Goal: Task Accomplishment & Management: Manage account settings

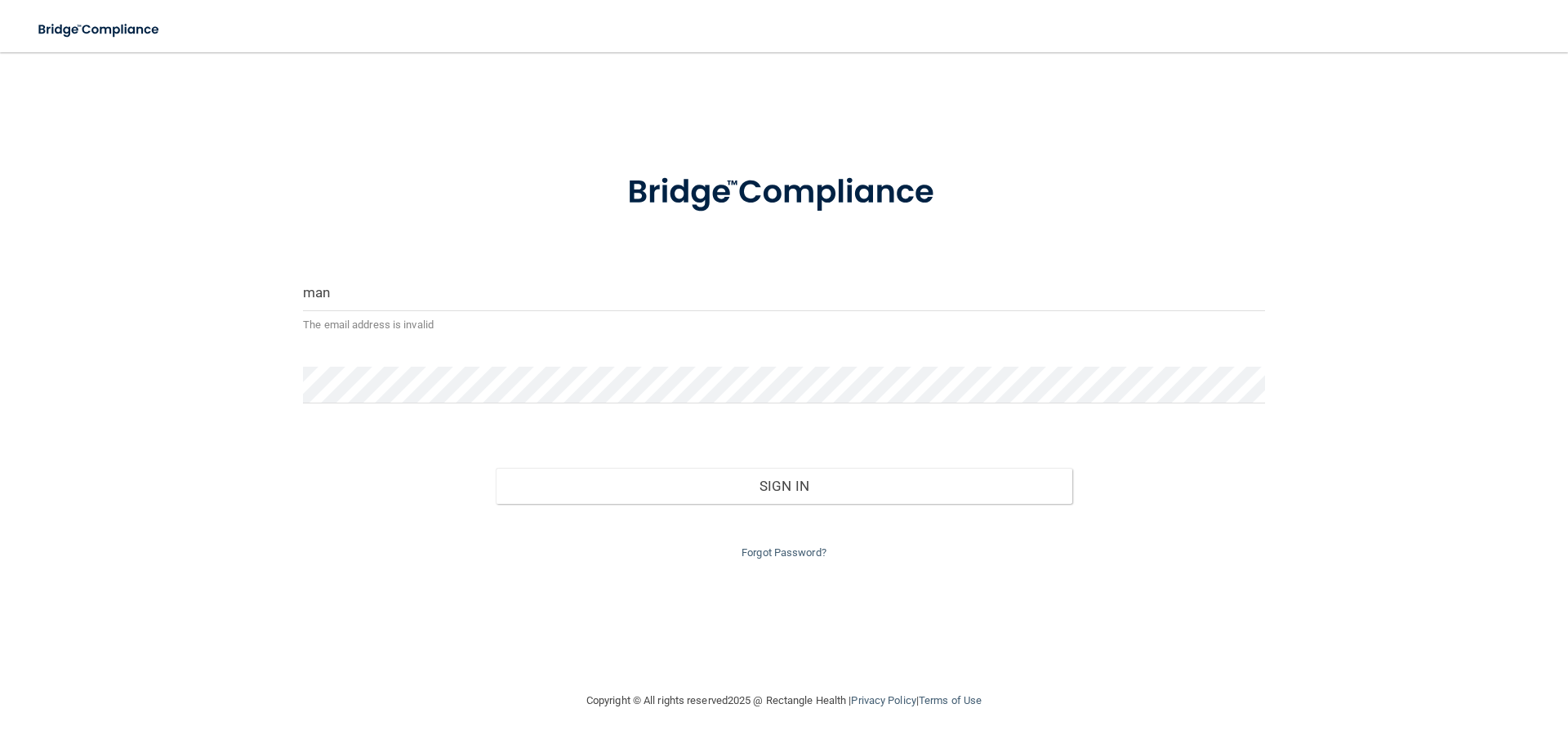
type input "[EMAIL_ADDRESS][DOMAIN_NAME]"
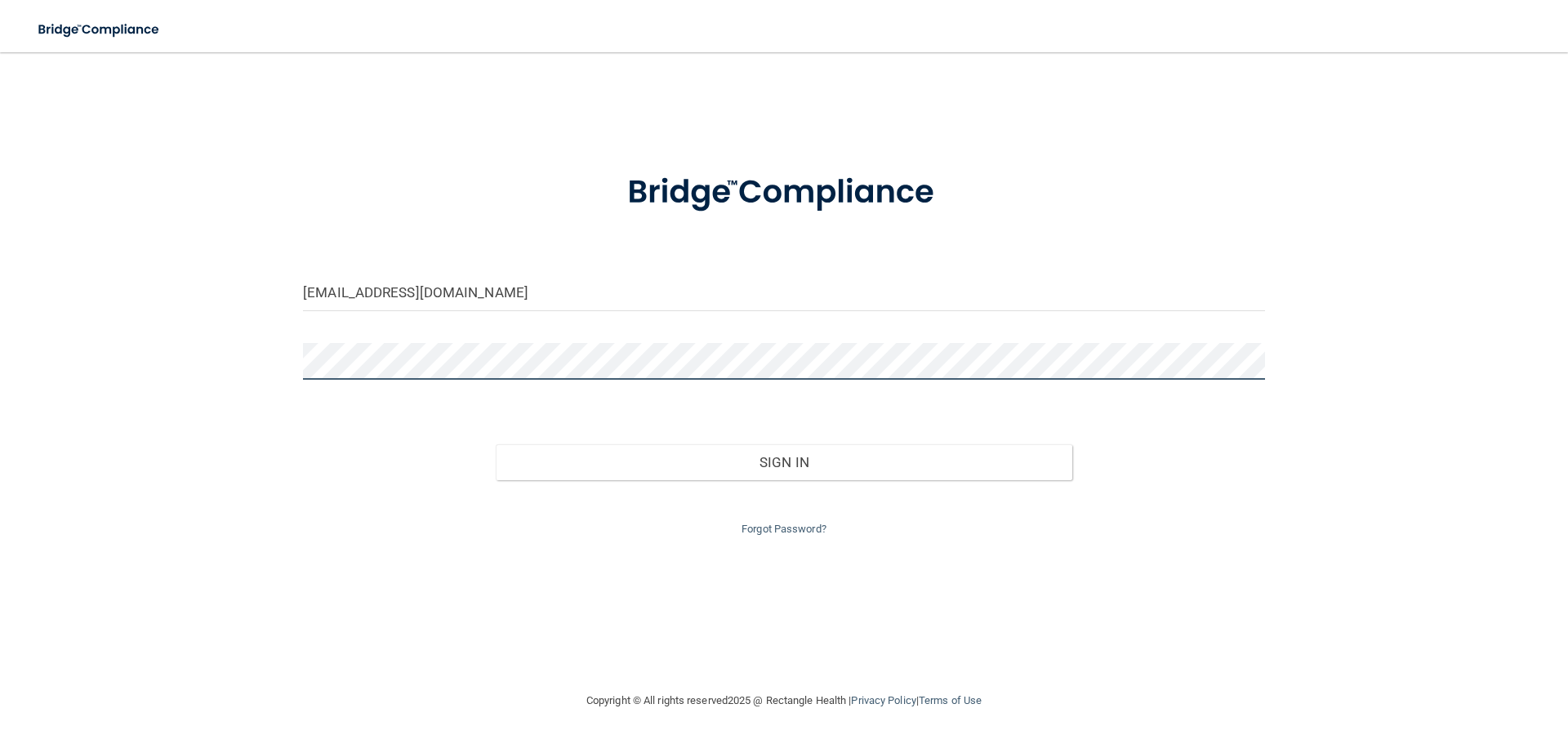
click at [495, 445] on button "Sign In" at bounding box center [784, 463] width 577 height 36
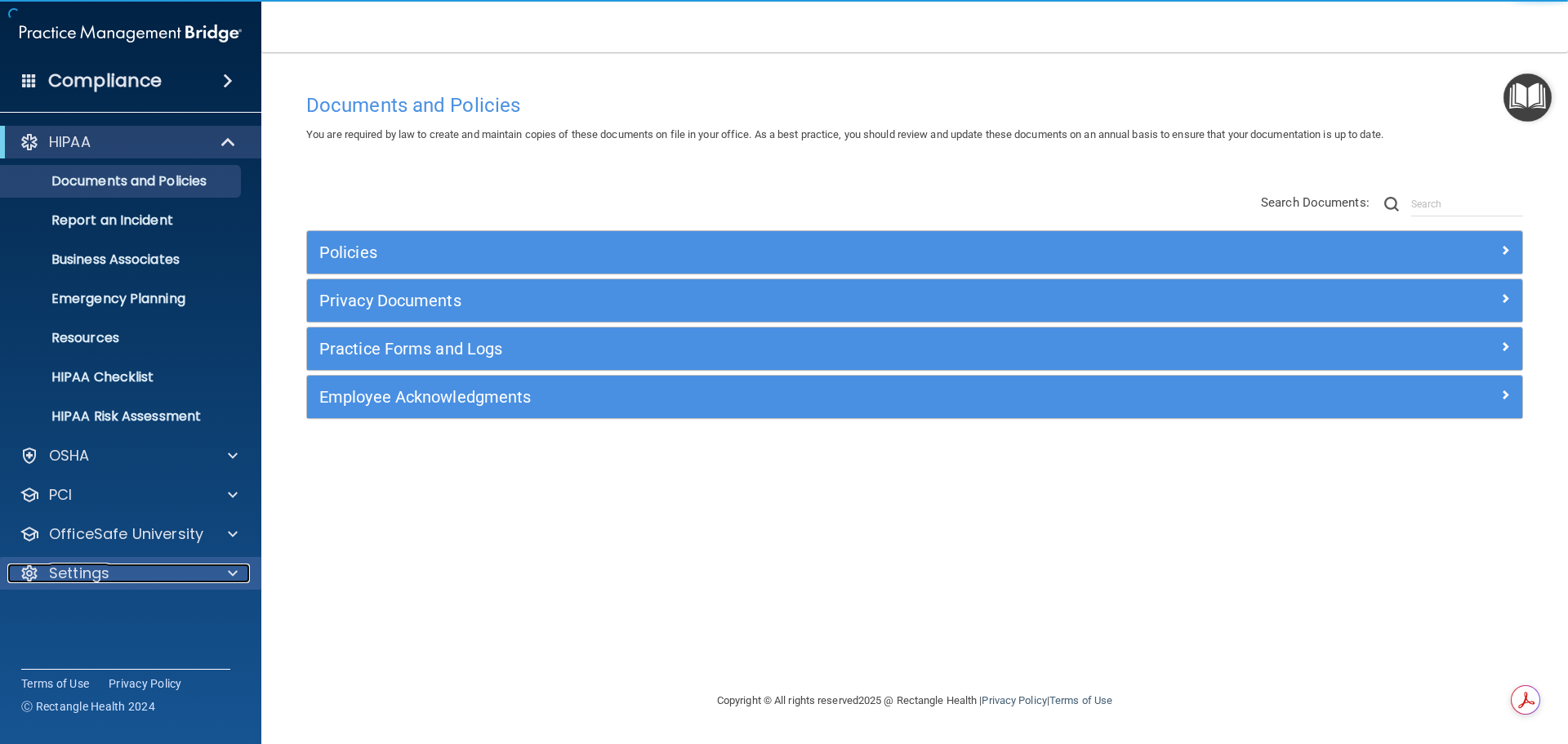
click at [81, 570] on p "Settings" at bounding box center [78, 573] width 60 height 20
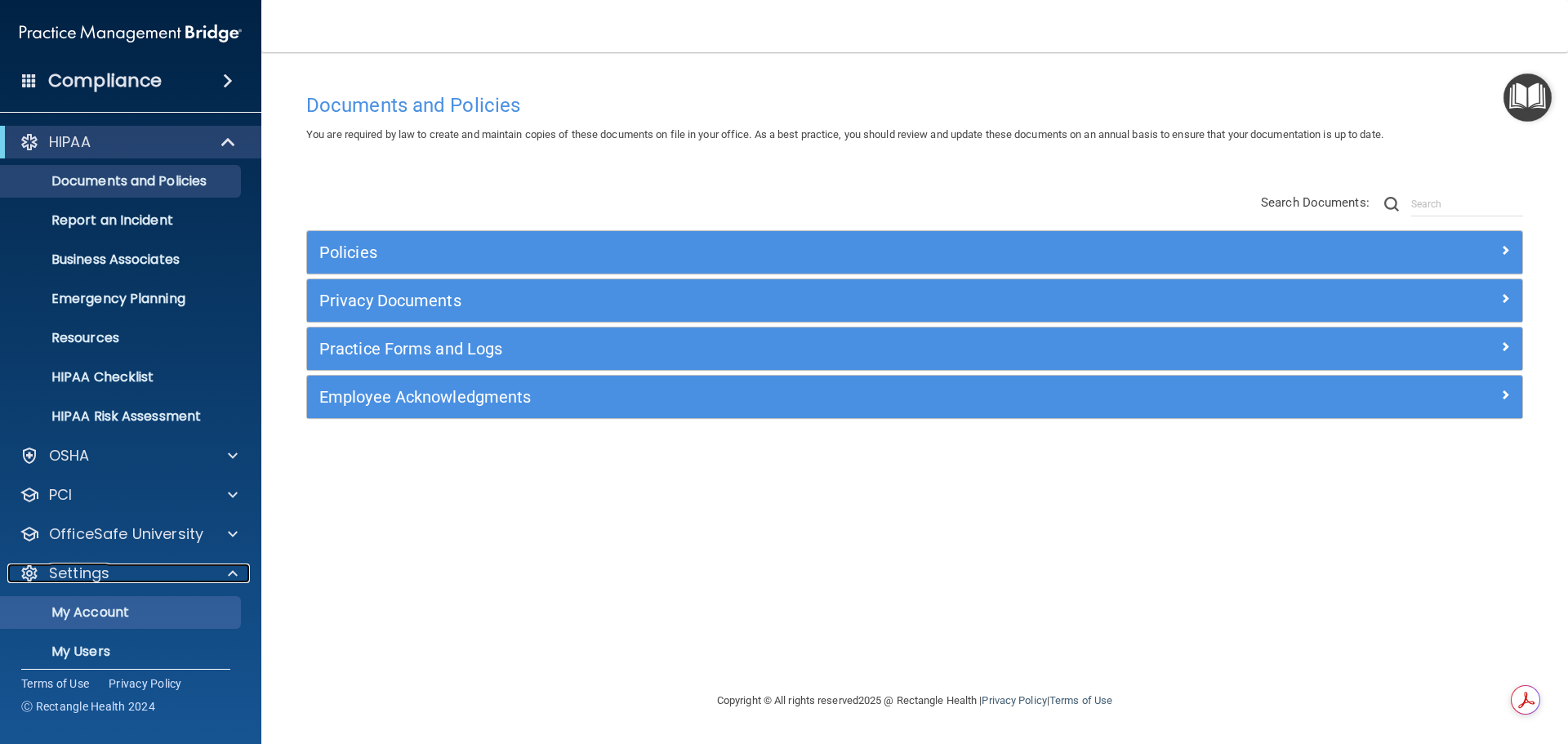
scroll to position [91, 0]
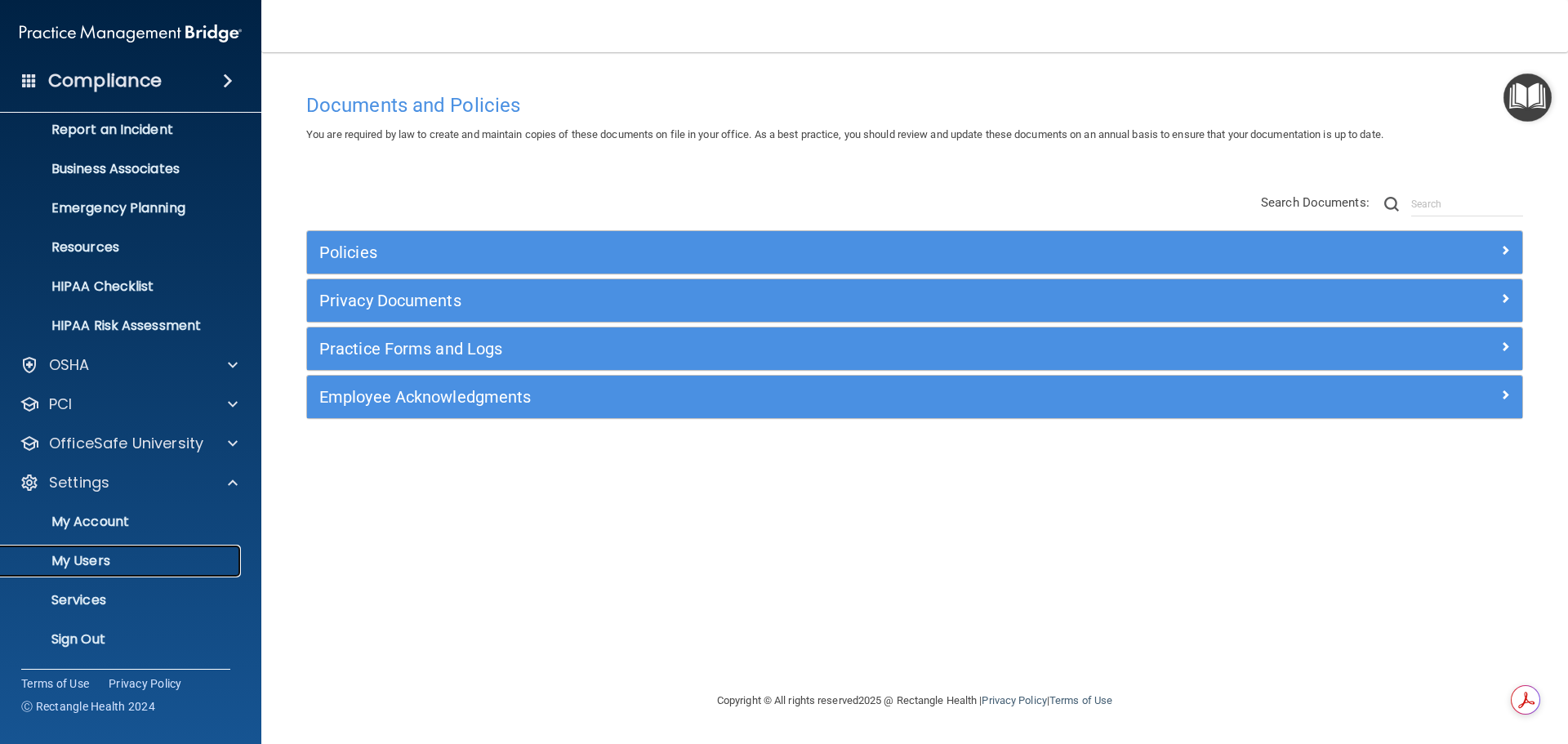
click at [93, 568] on p "My Users" at bounding box center [122, 562] width 223 height 16
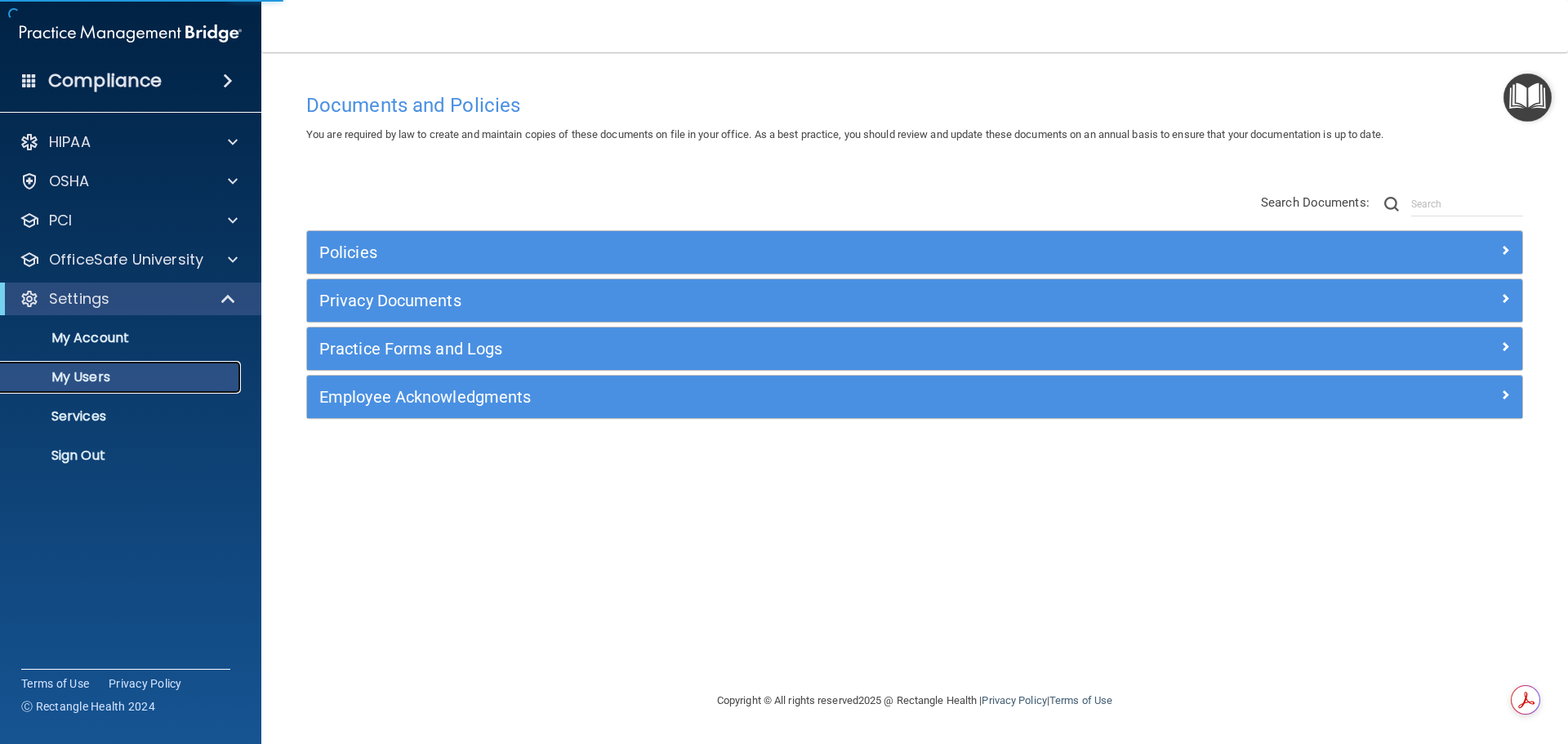
select select "20"
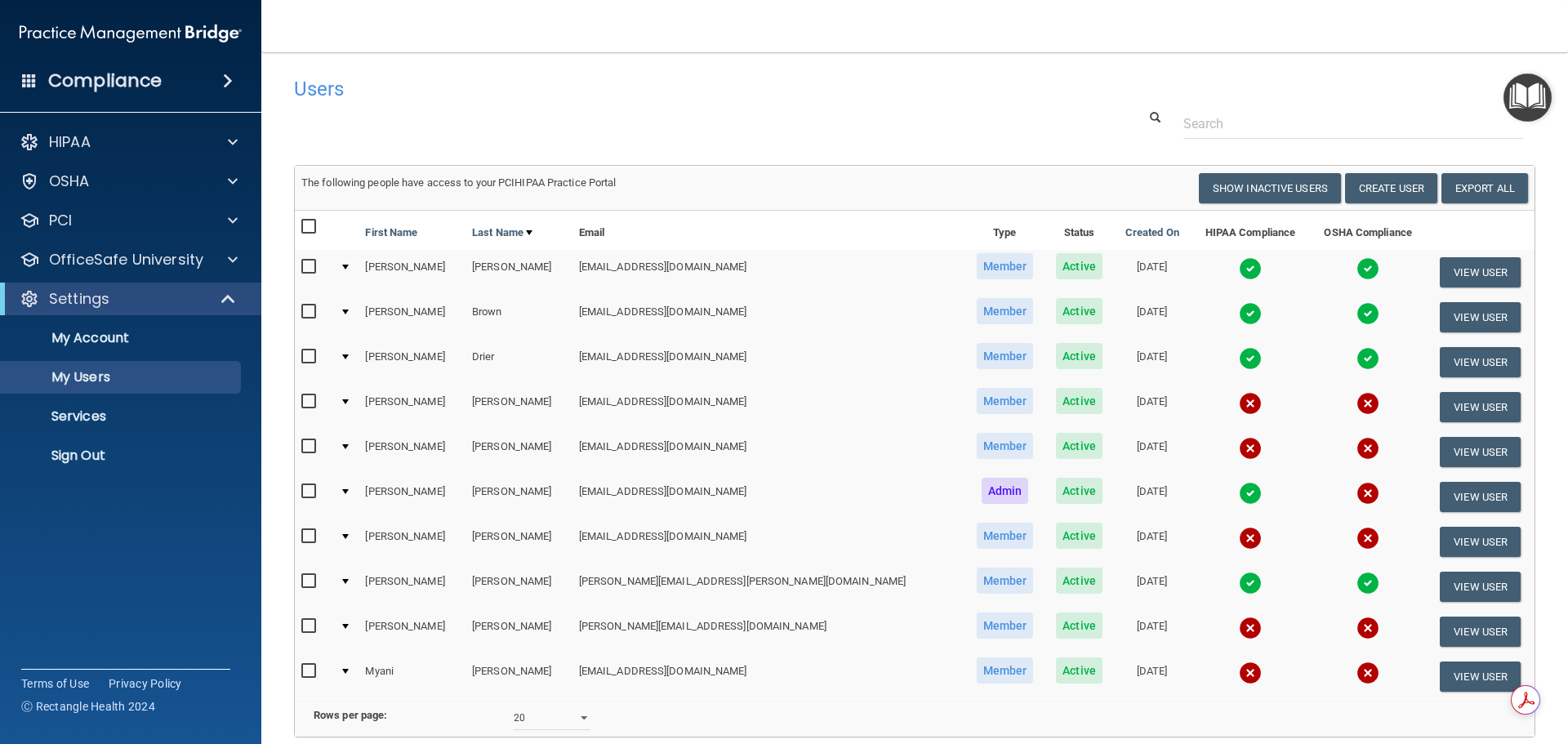
click at [310, 536] on input "checkbox" at bounding box center [311, 537] width 19 height 13
checkbox input "true"
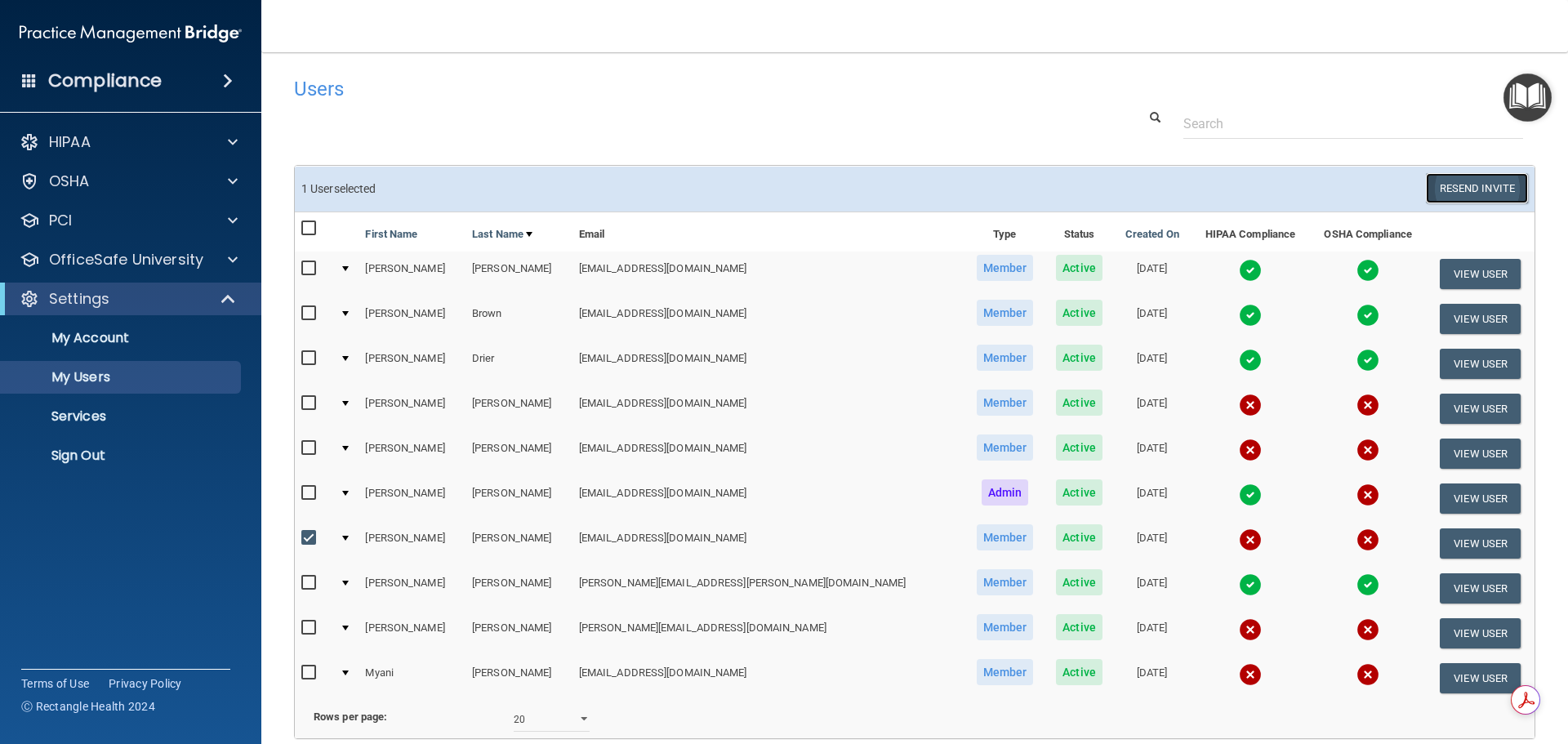
click at [1460, 188] on button "Resend Invite" at bounding box center [1477, 188] width 102 height 31
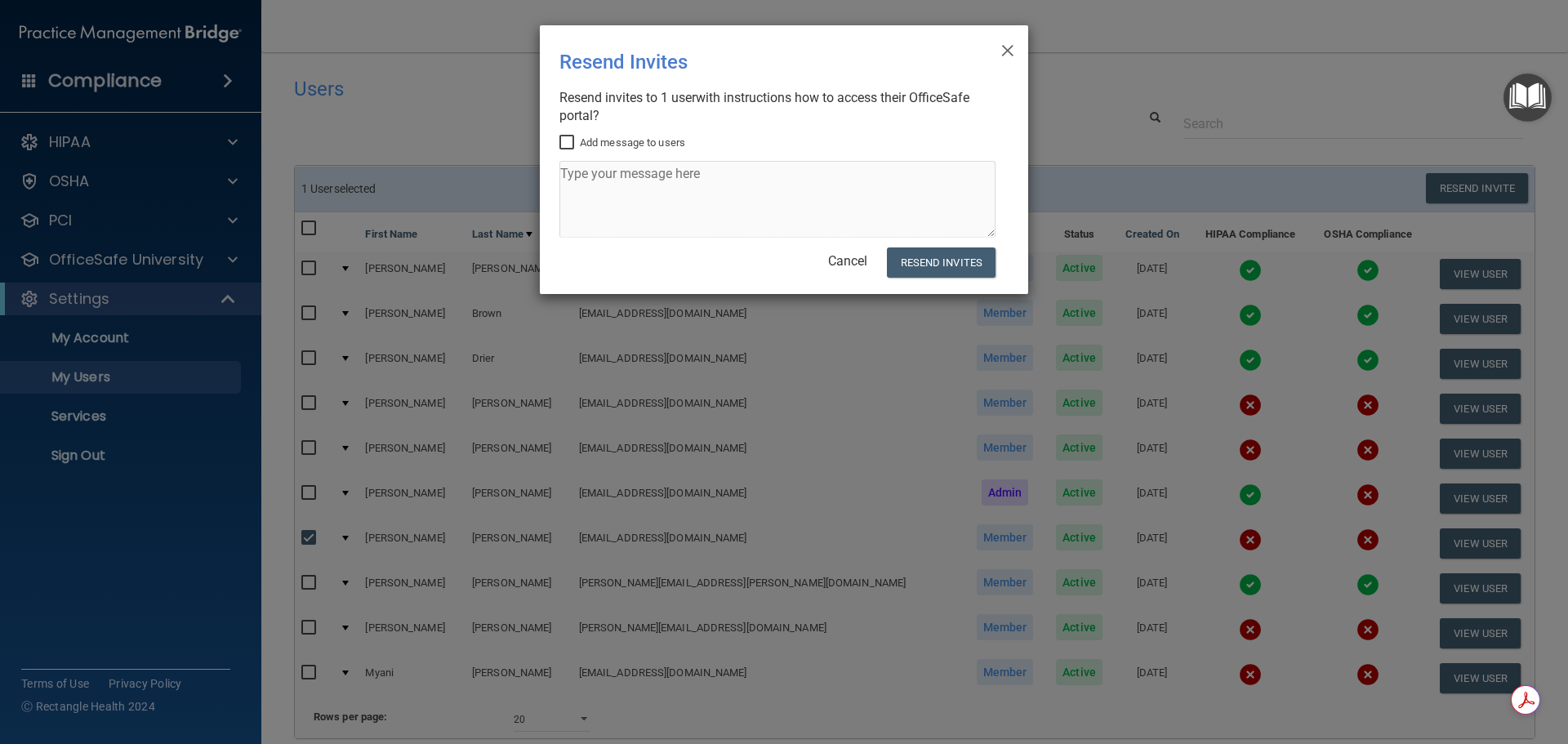
click at [570, 144] on input "Add message to users" at bounding box center [569, 143] width 19 height 13
checkbox input "true"
click at [600, 178] on textarea at bounding box center [777, 199] width 436 height 77
click at [623, 174] on textarea "Here is the link for HIPAA and OSHA training." at bounding box center [777, 199] width 436 height 77
click at [927, 178] on textarea "Here is the Rectangle Health link for HIPAA and OSHA training." at bounding box center [777, 199] width 436 height 77
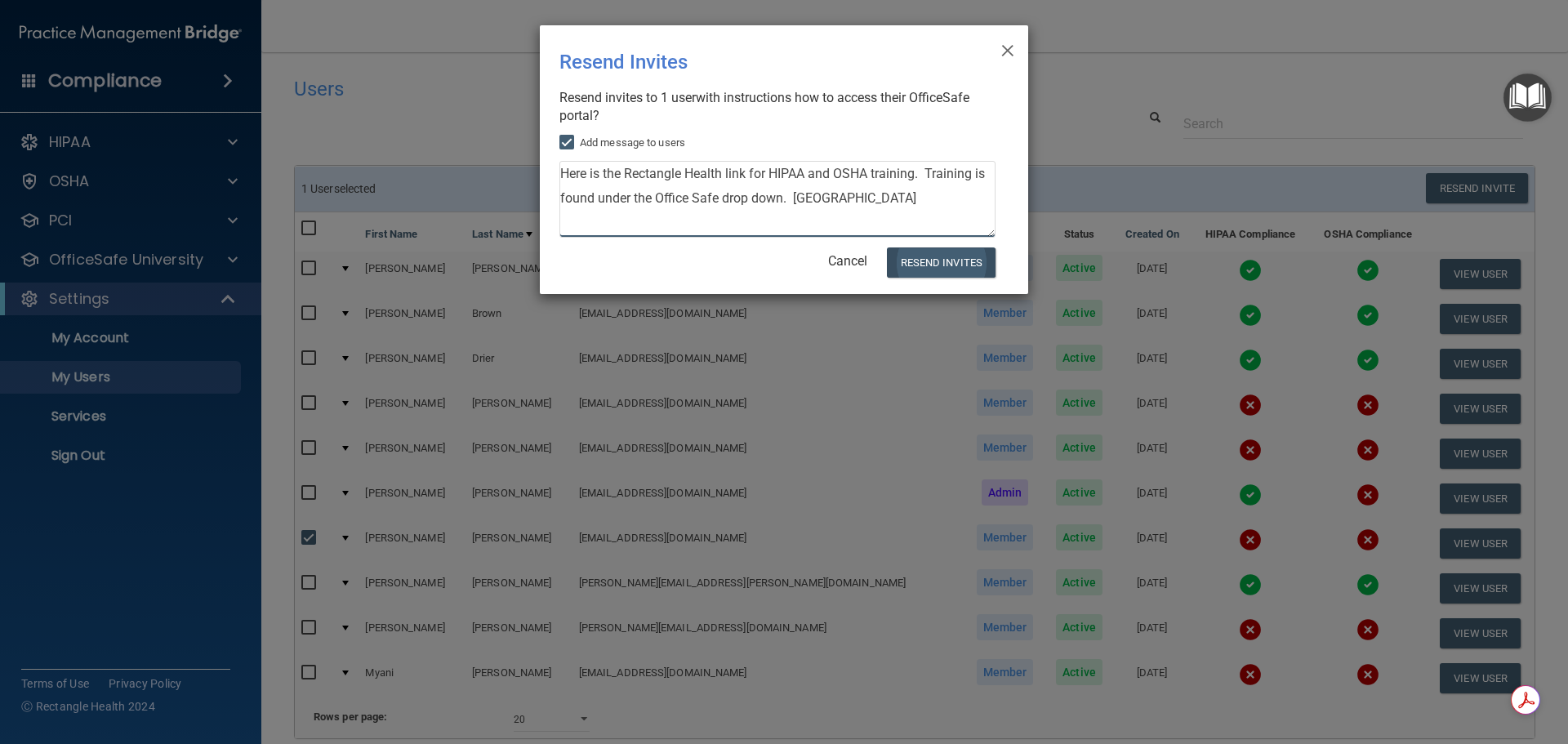
type textarea "Here is the Rectangle Health link for HIPAA and OSHA training. Training is foun…"
click at [926, 261] on button "Resend Invites" at bounding box center [941, 262] width 109 height 31
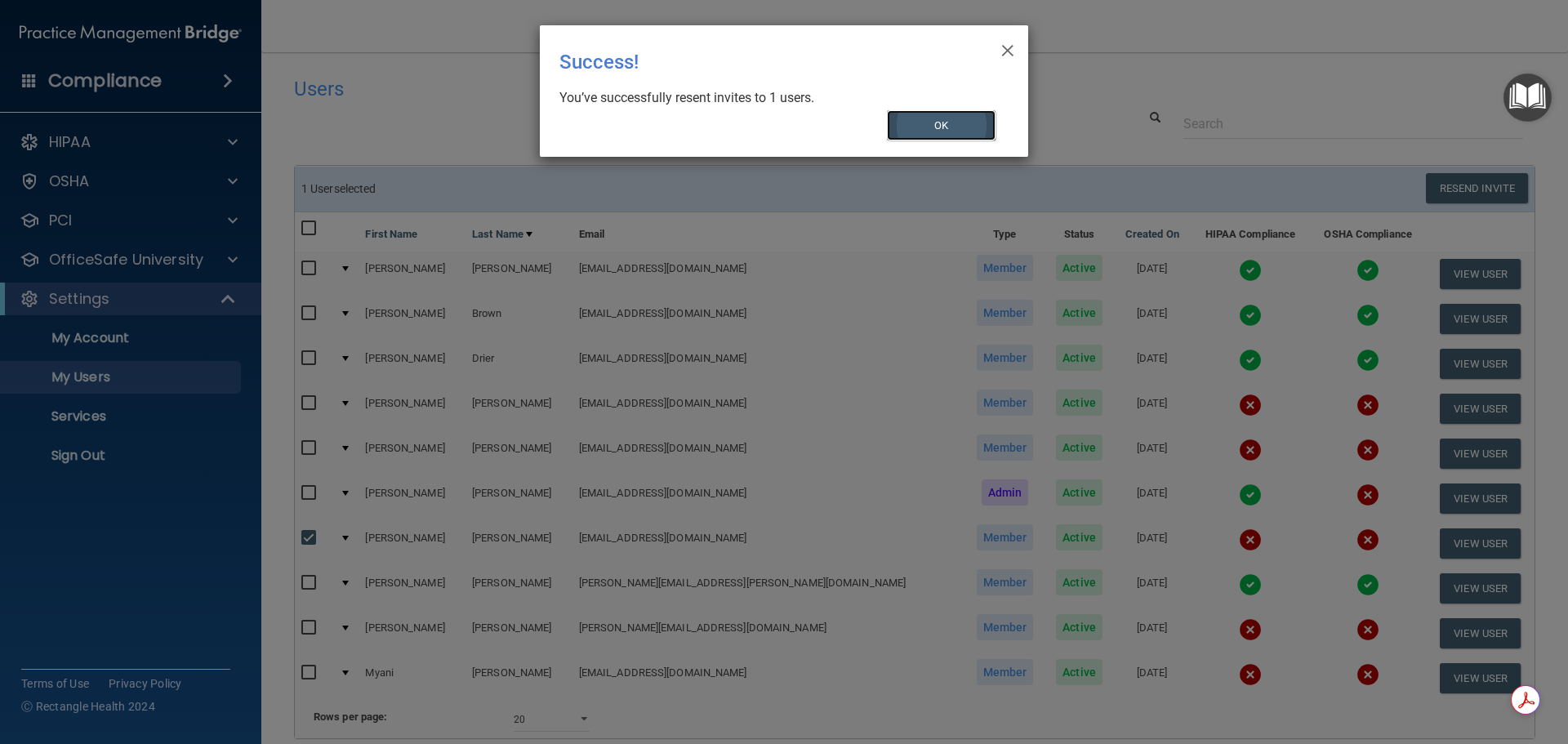
click at [940, 127] on button "OK" at bounding box center [941, 125] width 110 height 31
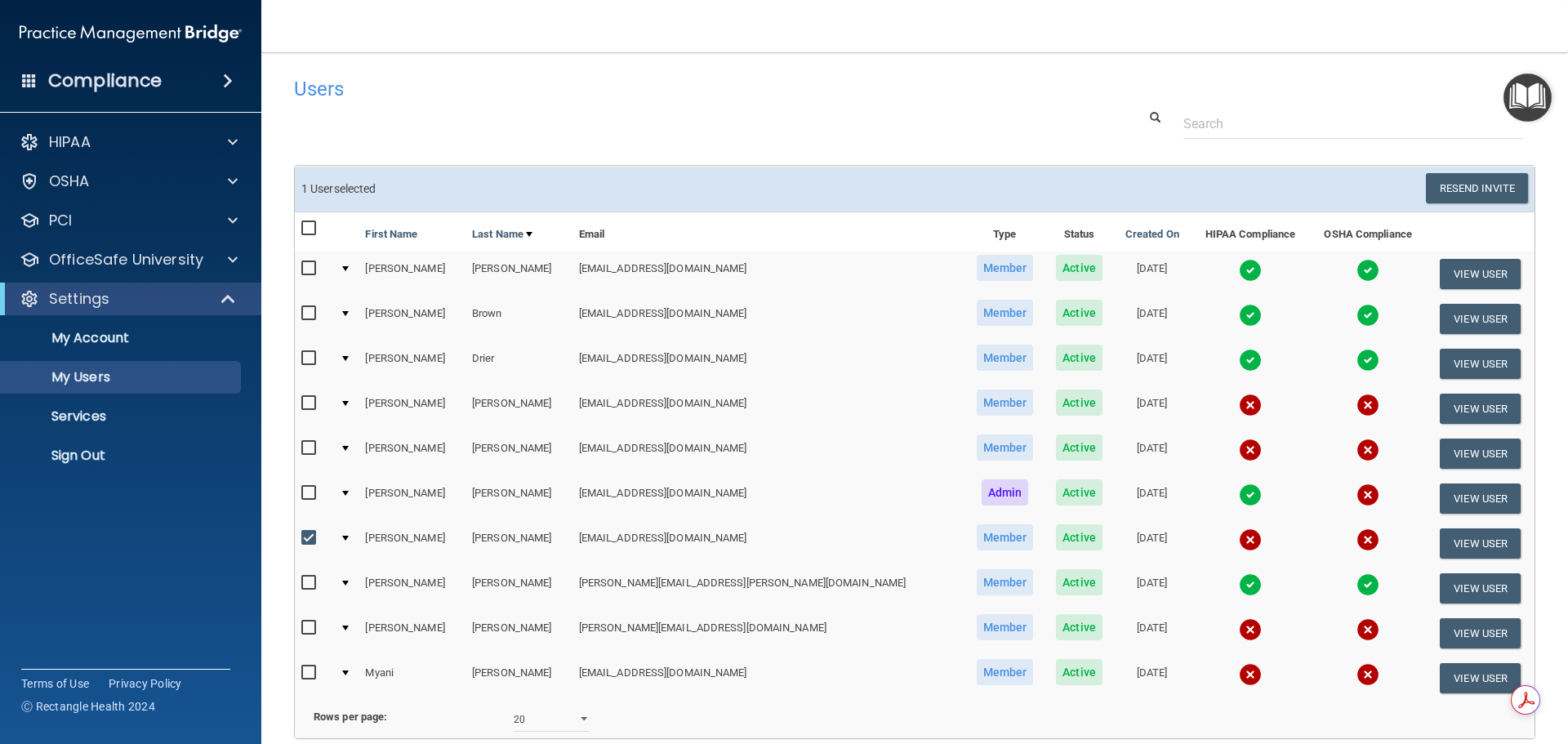
click at [305, 538] on input "checkbox" at bounding box center [311, 539] width 19 height 13
checkbox input "false"
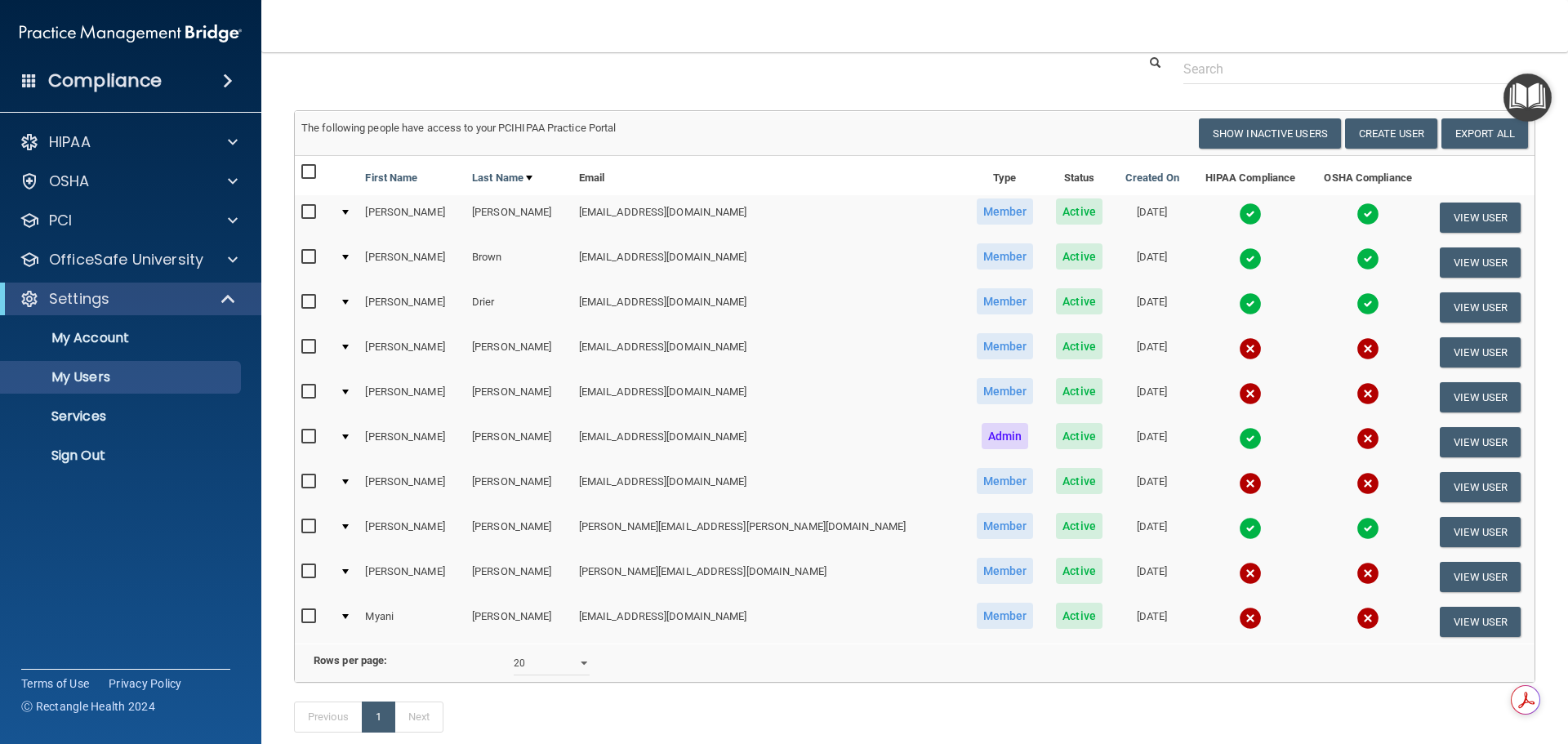
scroll to position [82, 0]
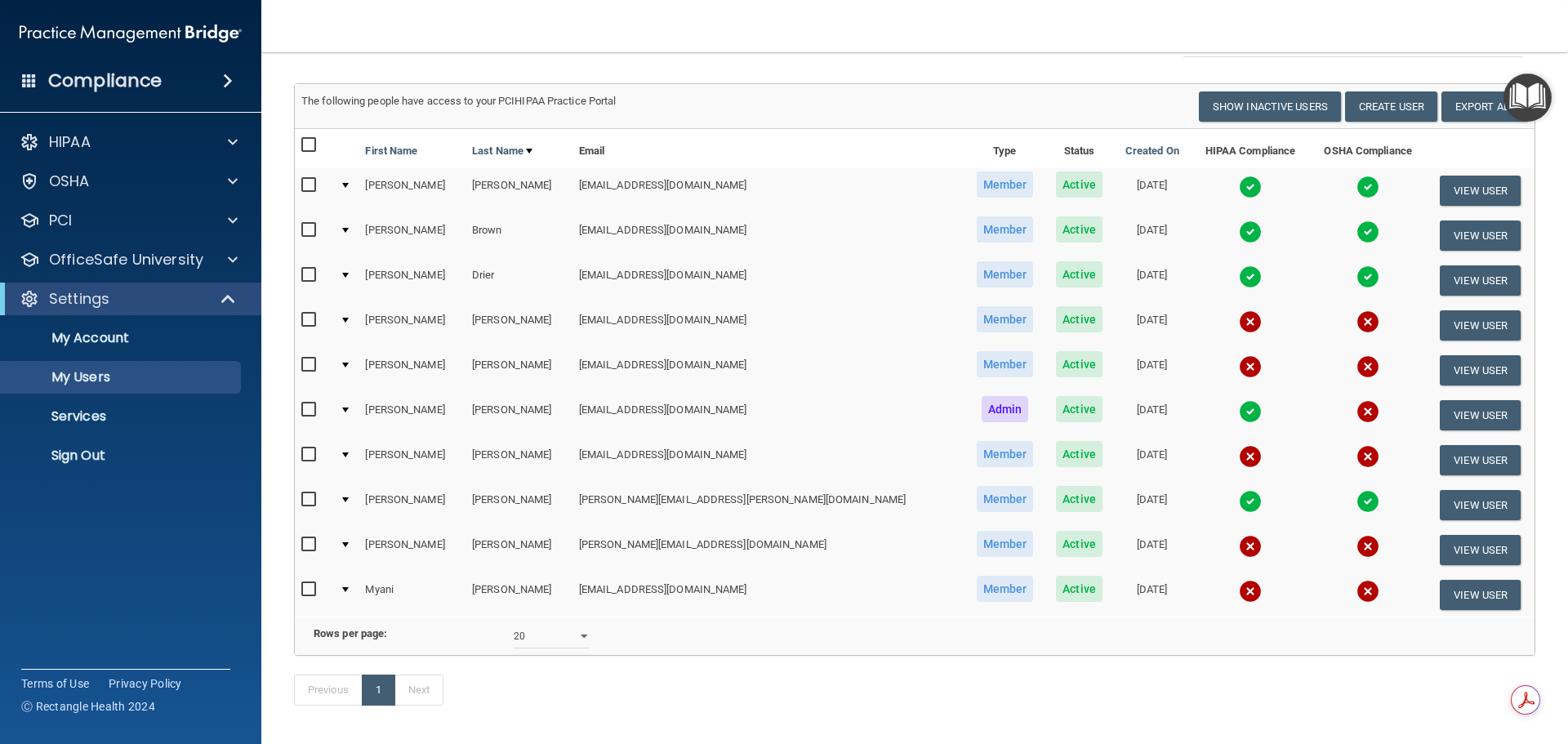
click at [1239, 546] on img at bounding box center [1251, 547] width 23 height 23
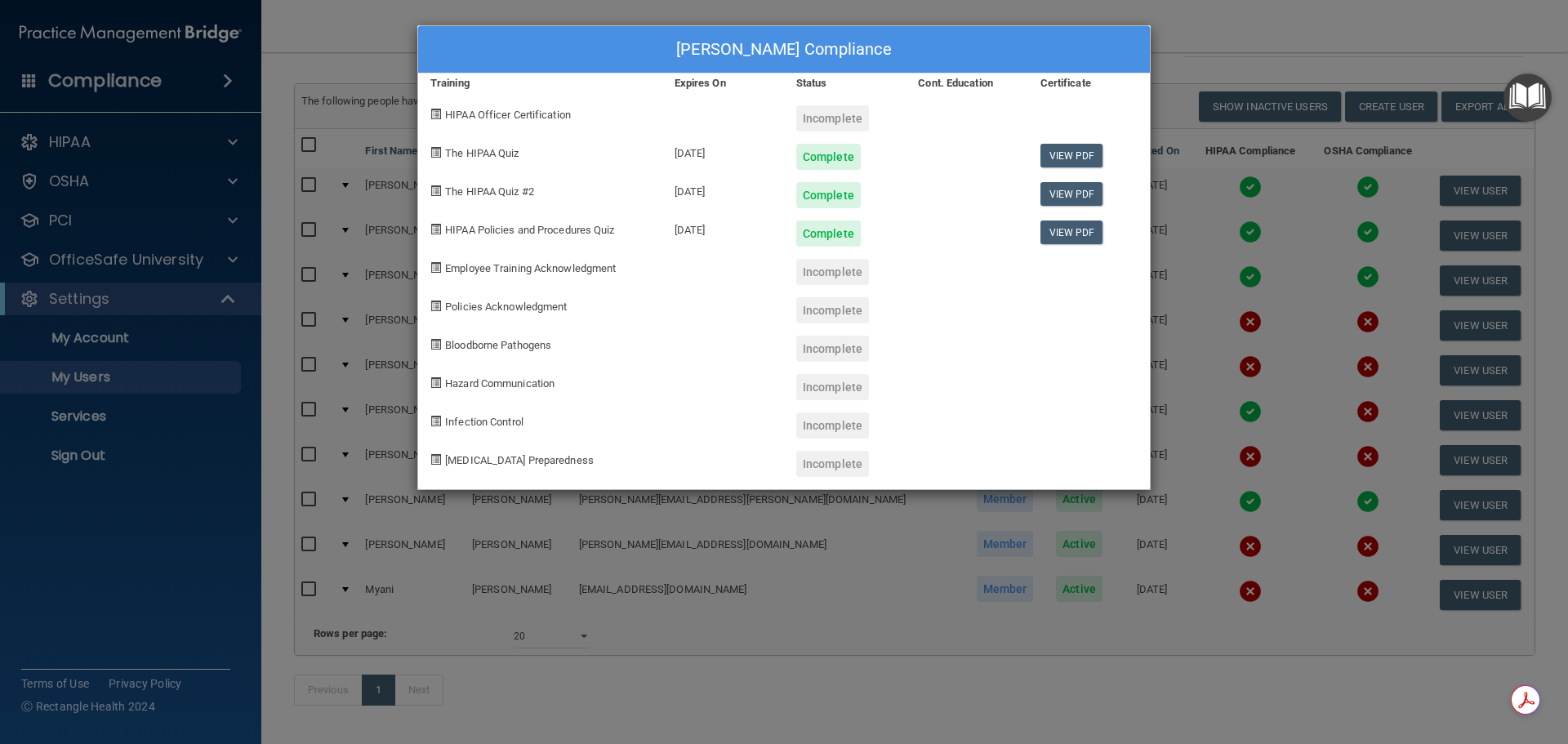
click at [1257, 47] on div "[PERSON_NAME] Compliance Training Expires On Status Cont. Education Certificate…" at bounding box center [784, 372] width 1568 height 744
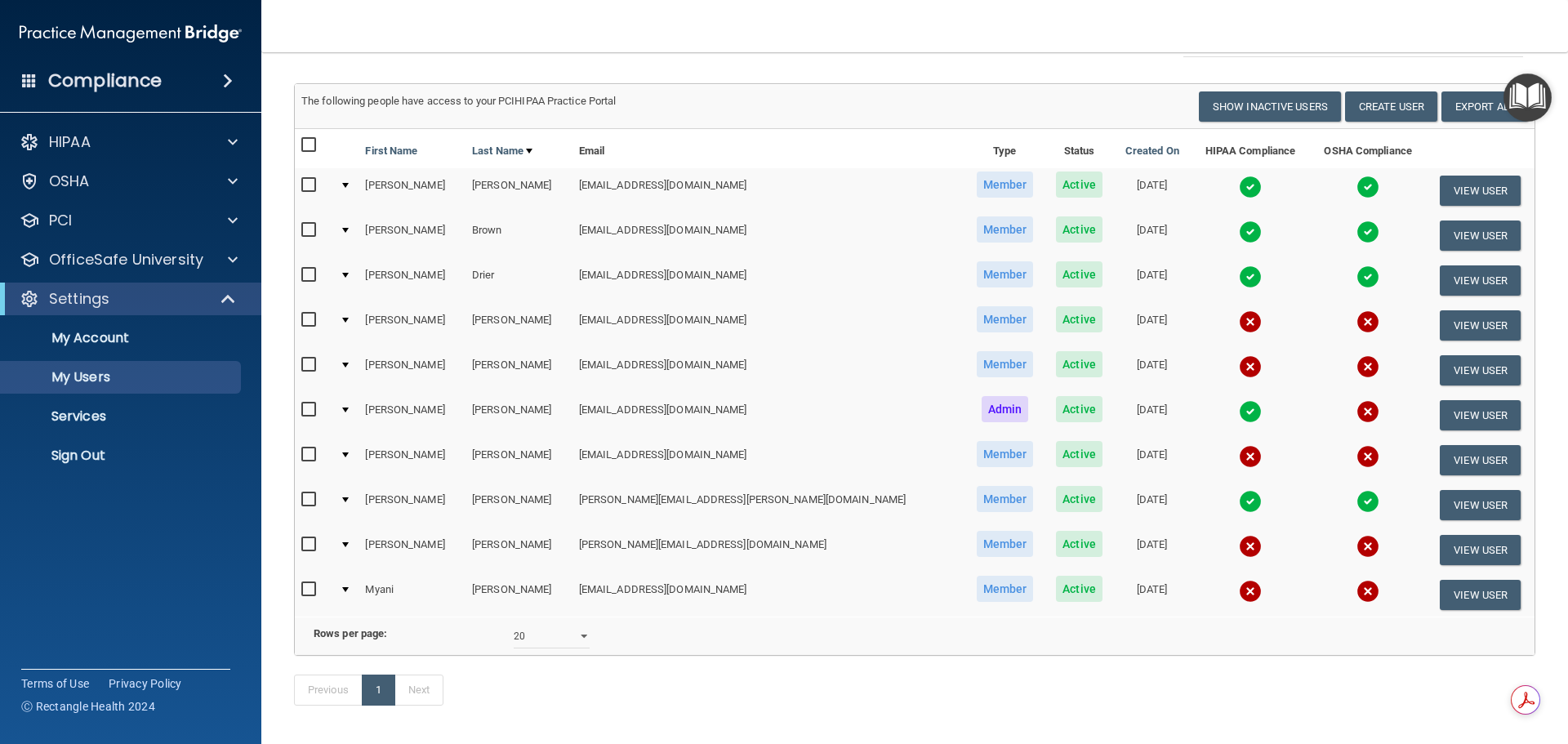
click at [1239, 590] on img at bounding box center [1251, 591] width 23 height 23
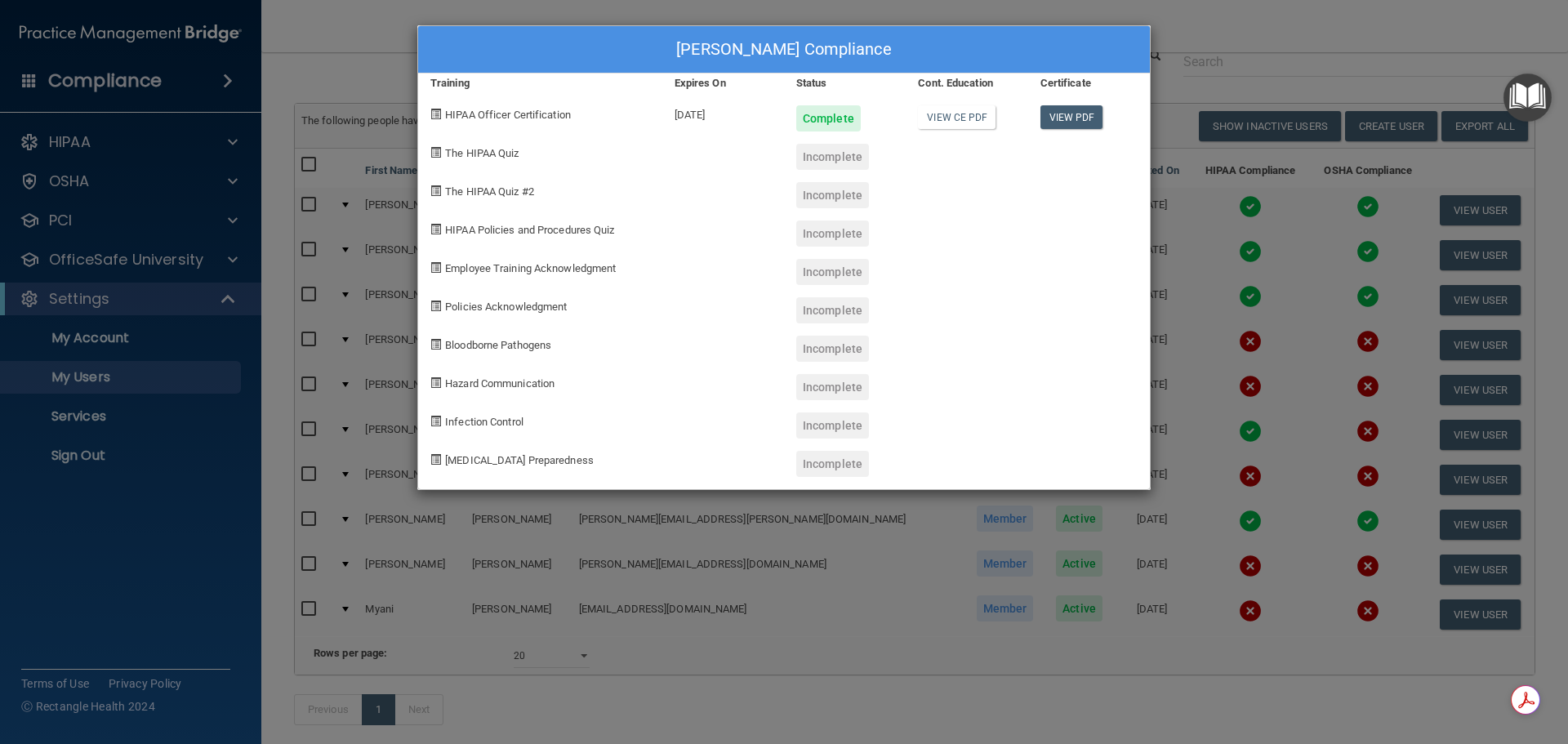
click at [1229, 35] on div "[PERSON_NAME] Compliance Training Expires On Status Cont. Education Certificate…" at bounding box center [784, 372] width 1568 height 744
